Goal: Task Accomplishment & Management: Manage account settings

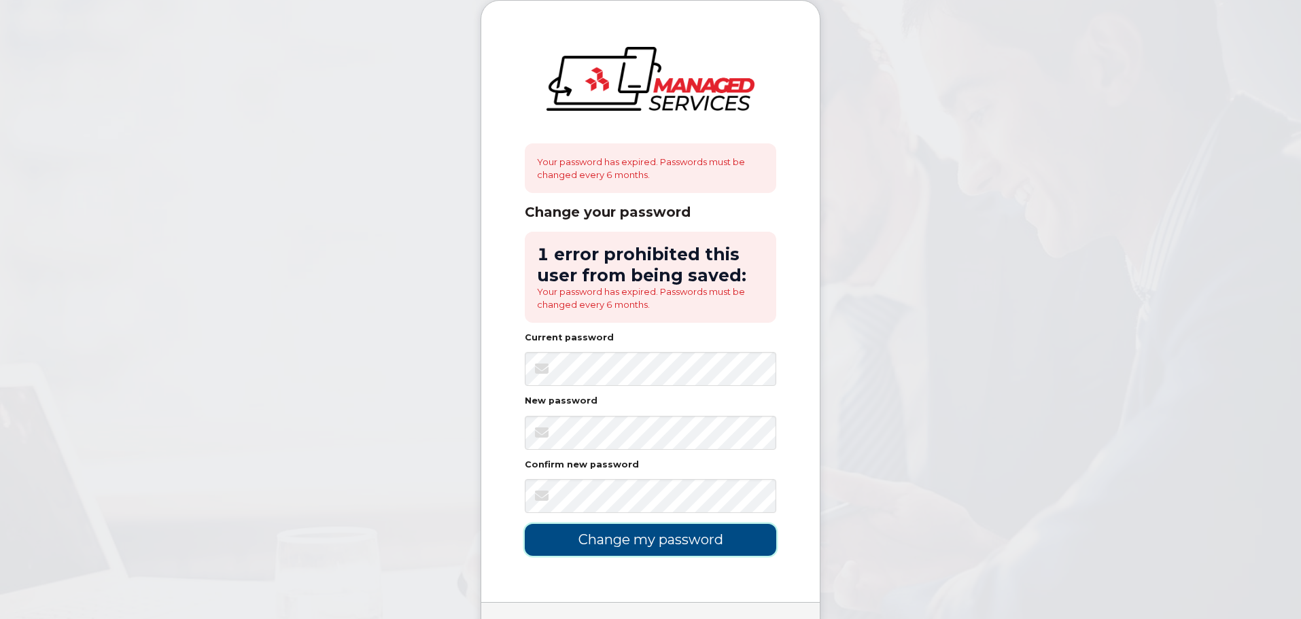
click at [612, 542] on input "Change my password" at bounding box center [650, 540] width 251 height 32
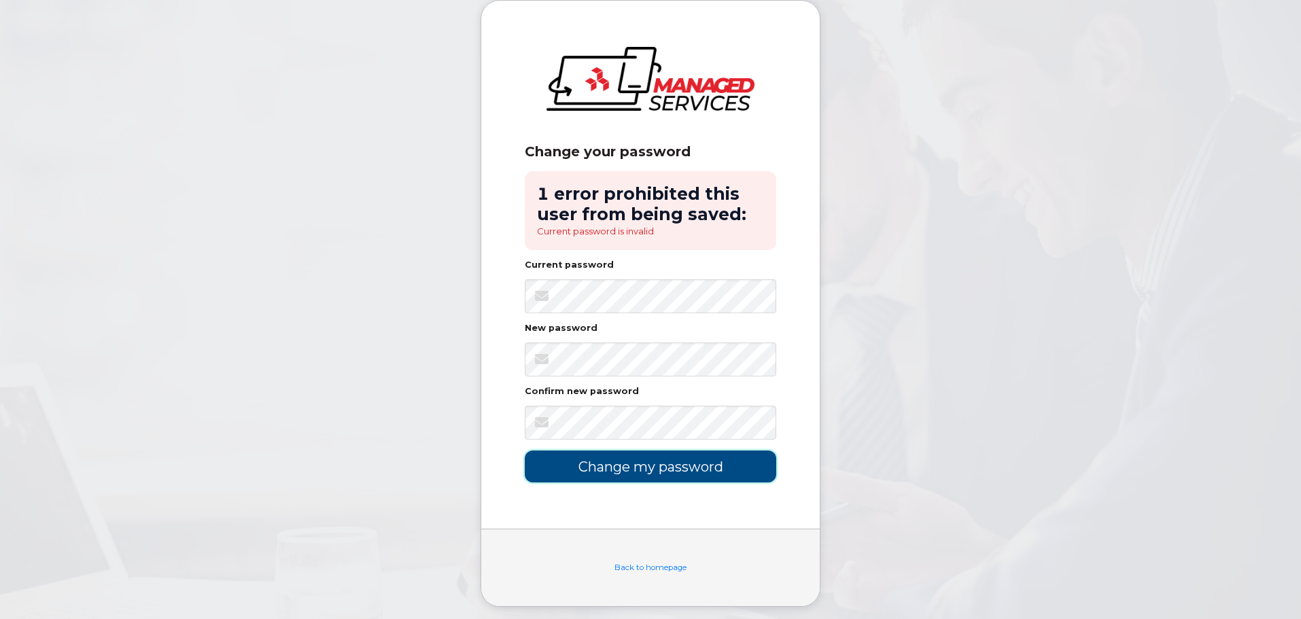
click at [576, 468] on input "Change my password" at bounding box center [650, 467] width 251 height 32
click at [649, 470] on input "Change my password" at bounding box center [650, 467] width 251 height 32
click at [580, 466] on input "Change my password" at bounding box center [650, 467] width 251 height 32
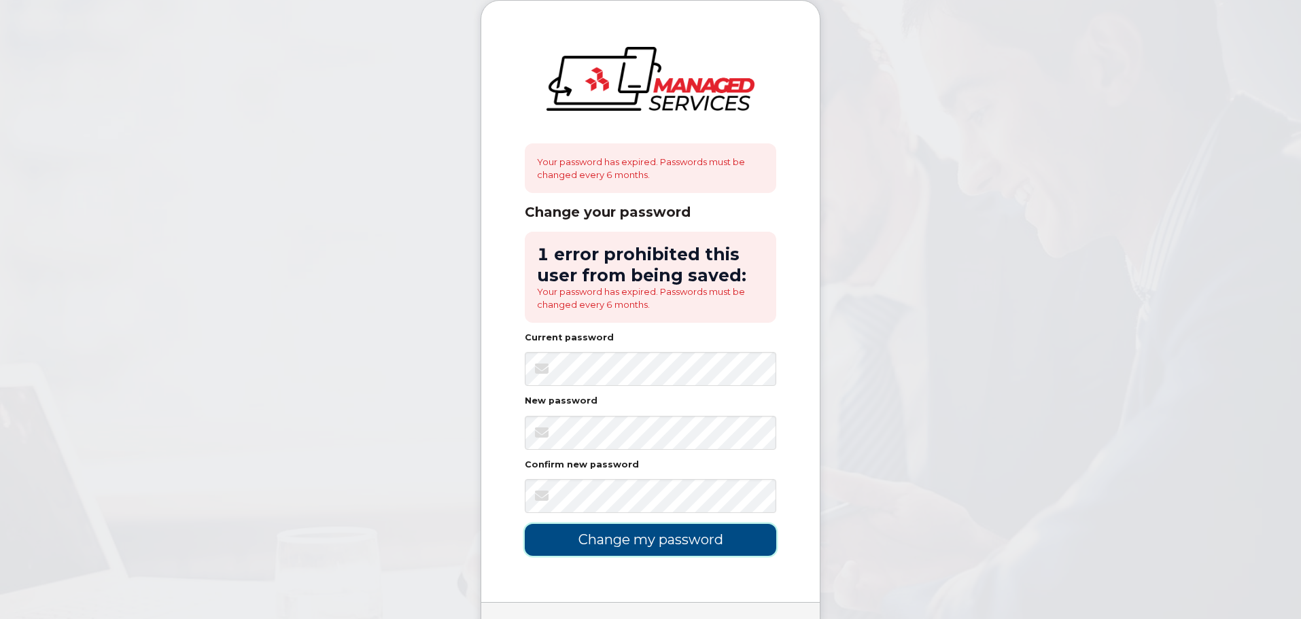
click at [648, 544] on input "Change my password" at bounding box center [650, 540] width 251 height 32
